Goal: Task Accomplishment & Management: Manage account settings

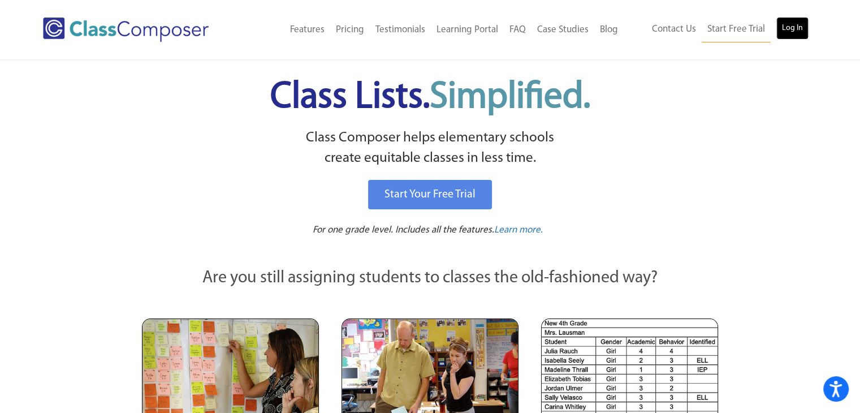
click at [796, 25] on link "Log In" at bounding box center [792, 28] width 32 height 23
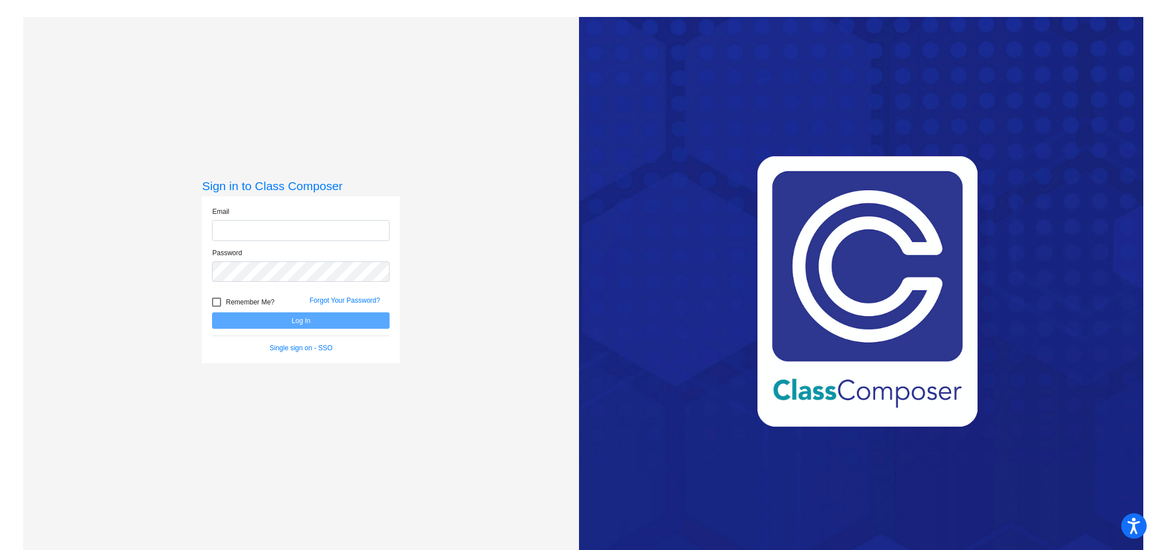
type input "[EMAIL_ADDRESS][DOMAIN_NAME]"
click at [304, 321] on button "Log In" at bounding box center [301, 320] width 178 height 16
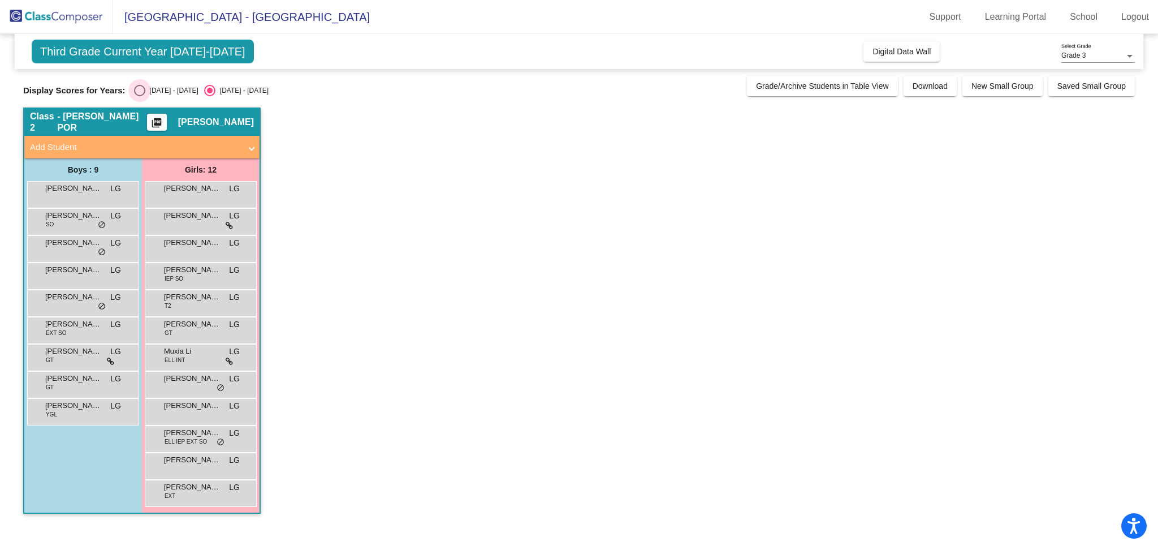
click at [138, 90] on div "Select an option" at bounding box center [139, 90] width 11 height 11
click at [139, 96] on input "[DATE] - [DATE]" at bounding box center [139, 96] width 1 height 1
radio input "true"
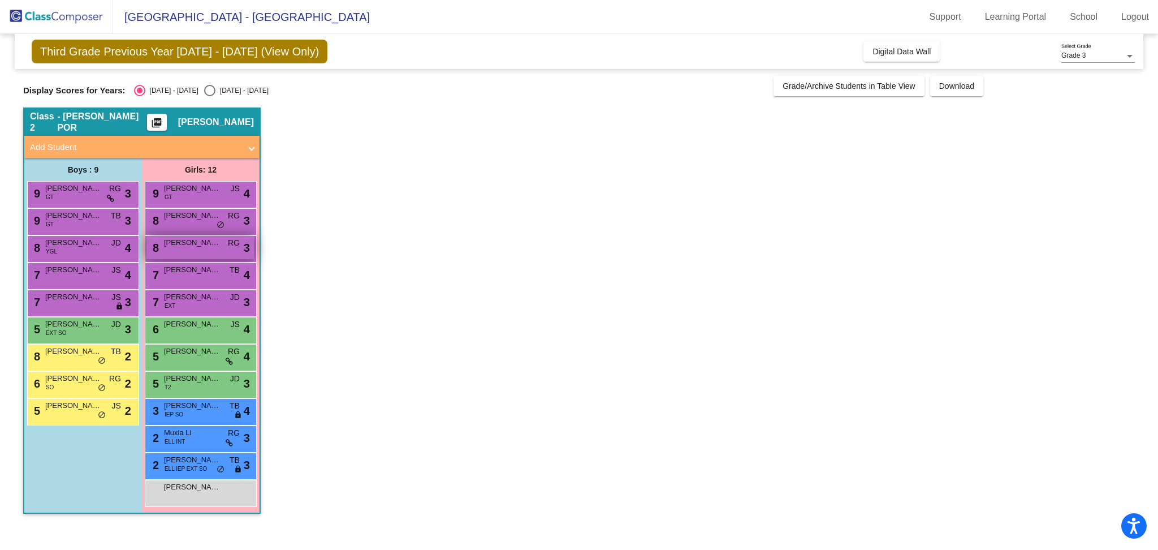
click at [241, 248] on div "8 Scarlett [PERSON_NAME] lock do_not_disturb_alt 3" at bounding box center [200, 247] width 108 height 23
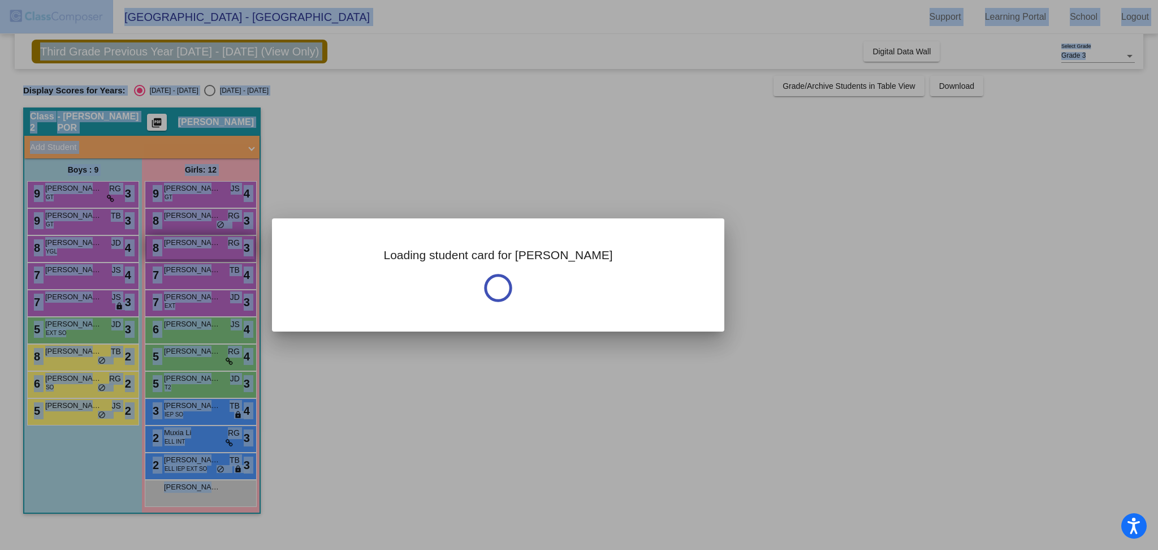
click at [241, 248] on div at bounding box center [579, 275] width 1158 height 550
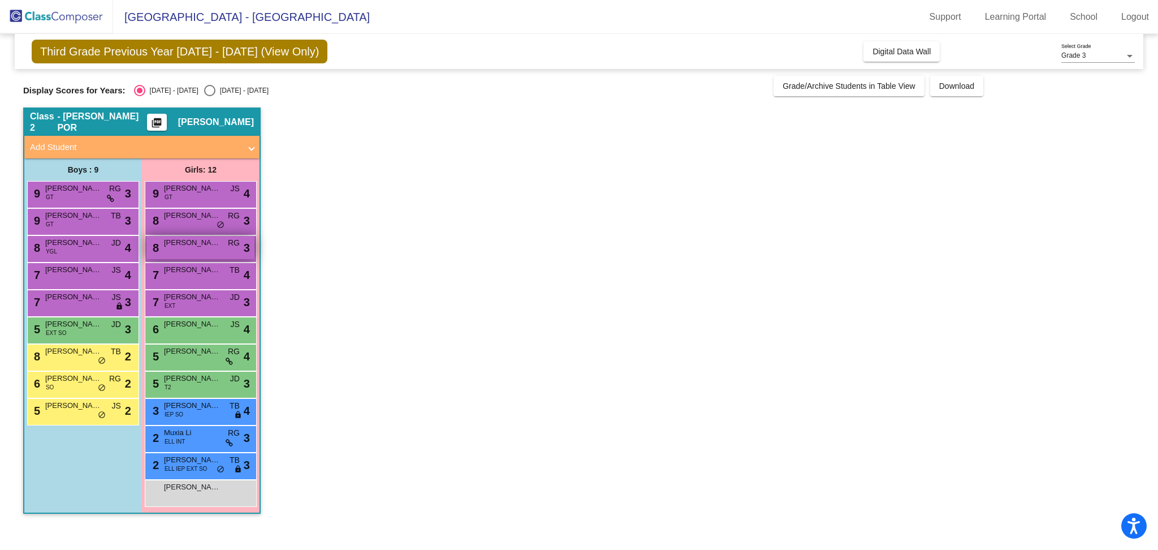
click at [241, 248] on div "8 Scarlett [PERSON_NAME] lock do_not_disturb_alt 3" at bounding box center [200, 247] width 108 height 23
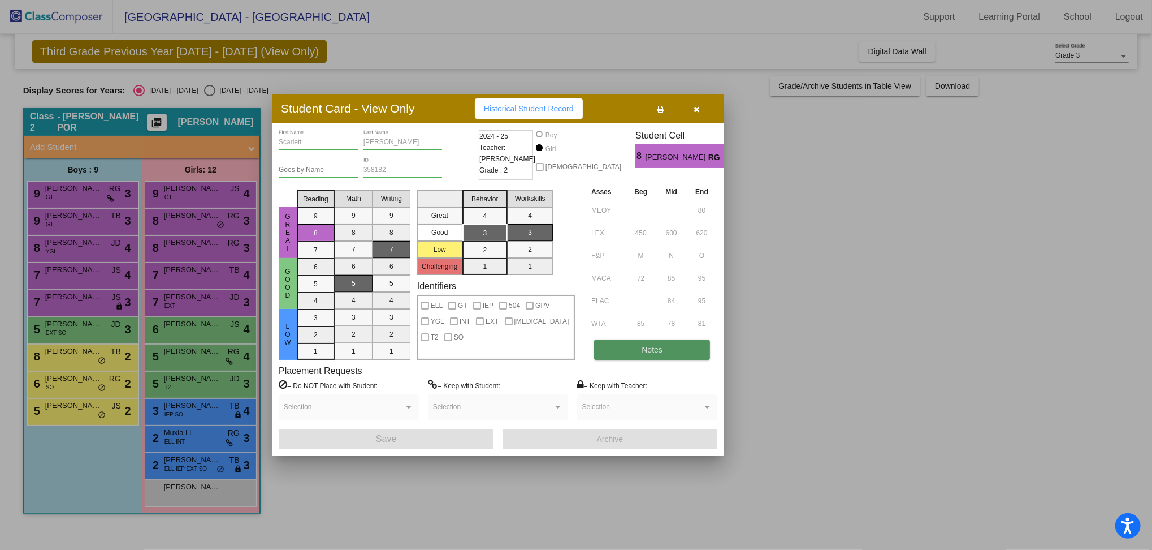
click at [658, 352] on span "Notes" at bounding box center [652, 349] width 21 height 9
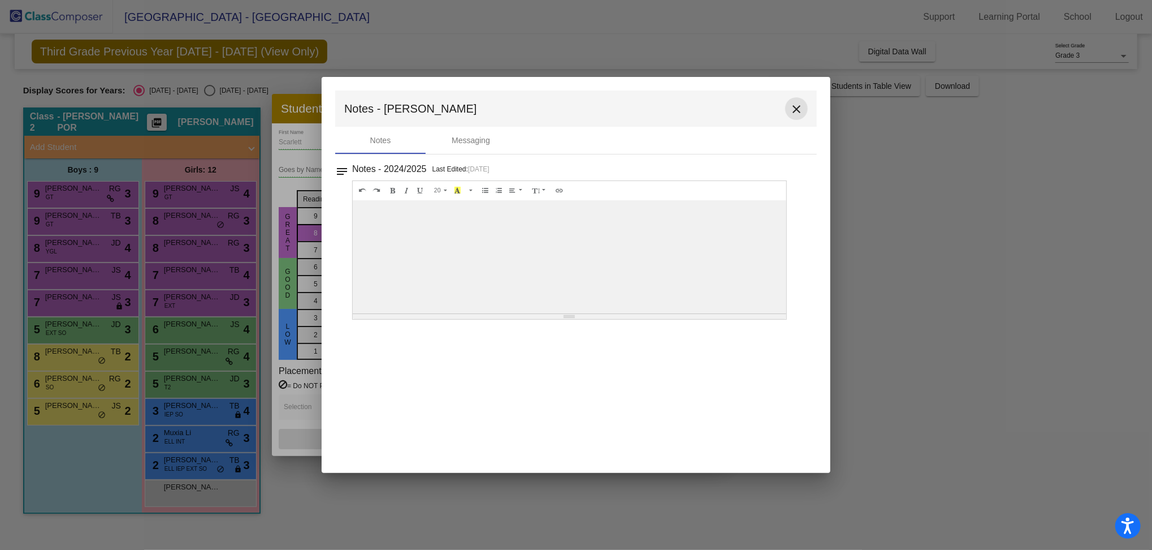
click at [796, 101] on button "close" at bounding box center [796, 108] width 23 height 23
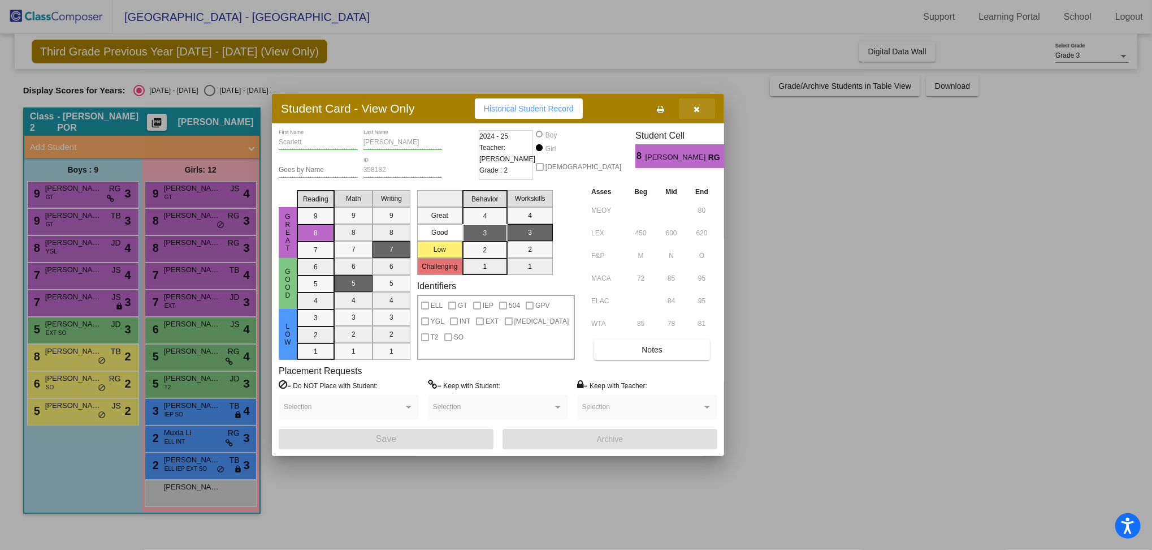
click at [698, 110] on icon "button" at bounding box center [697, 109] width 6 height 8
